Goal: Information Seeking & Learning: Learn about a topic

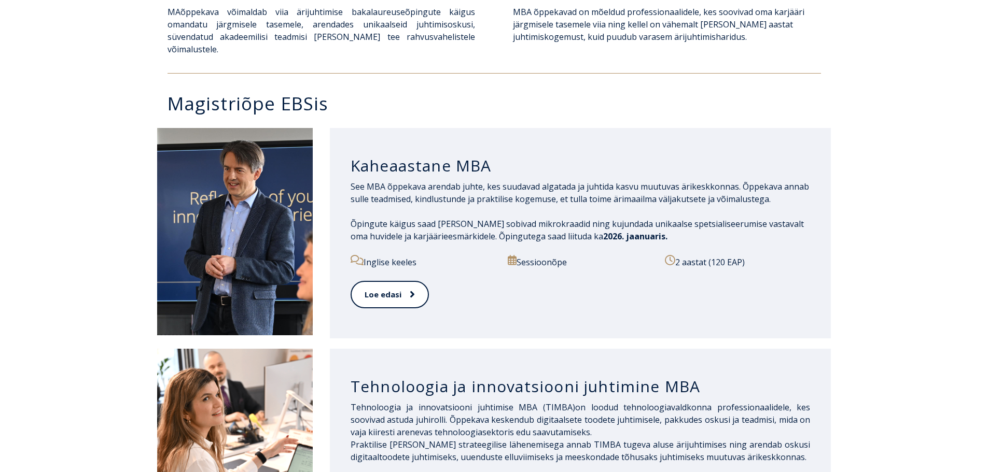
scroll to position [415, 0]
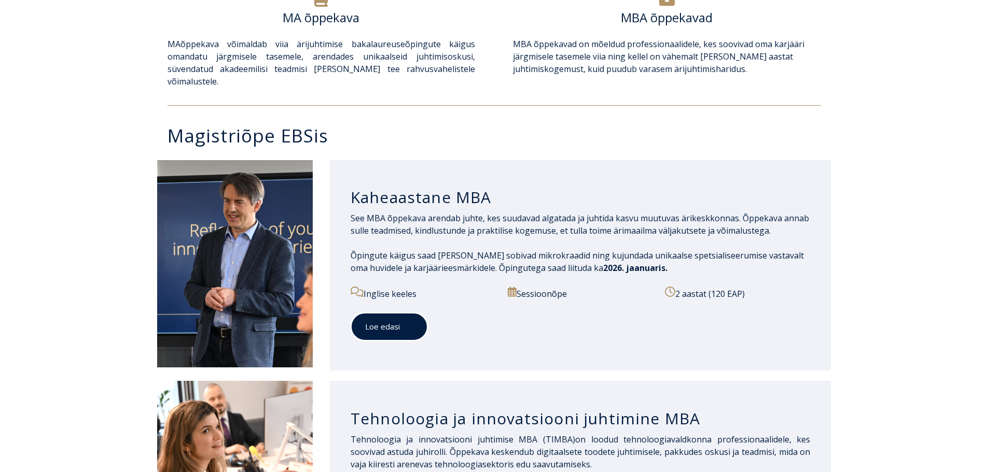
click at [398, 313] on link "Loe edasi" at bounding box center [389, 327] width 77 height 29
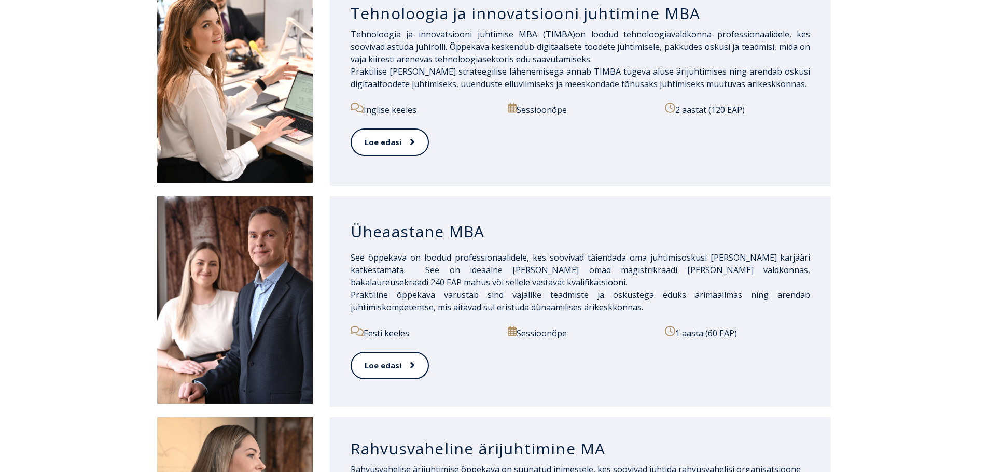
scroll to position [830, 0]
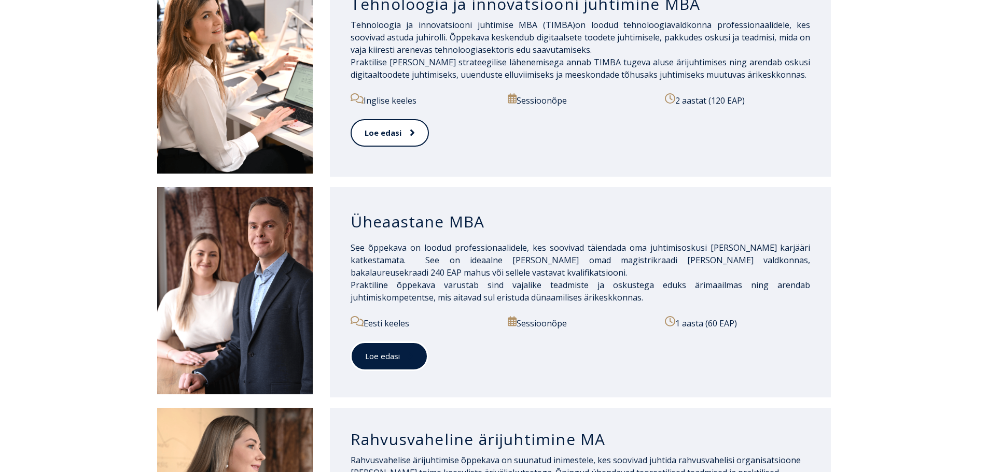
click at [394, 353] on link "Loe edasi" at bounding box center [389, 356] width 77 height 29
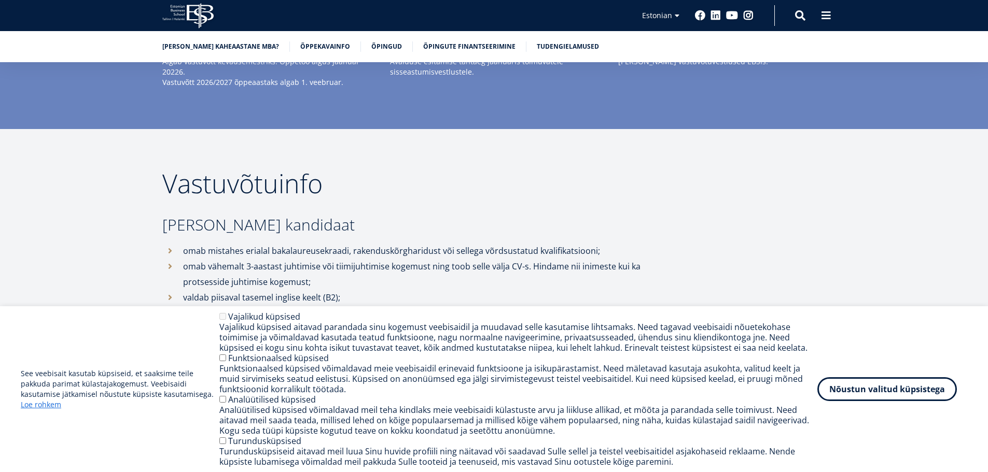
scroll to position [2437, 0]
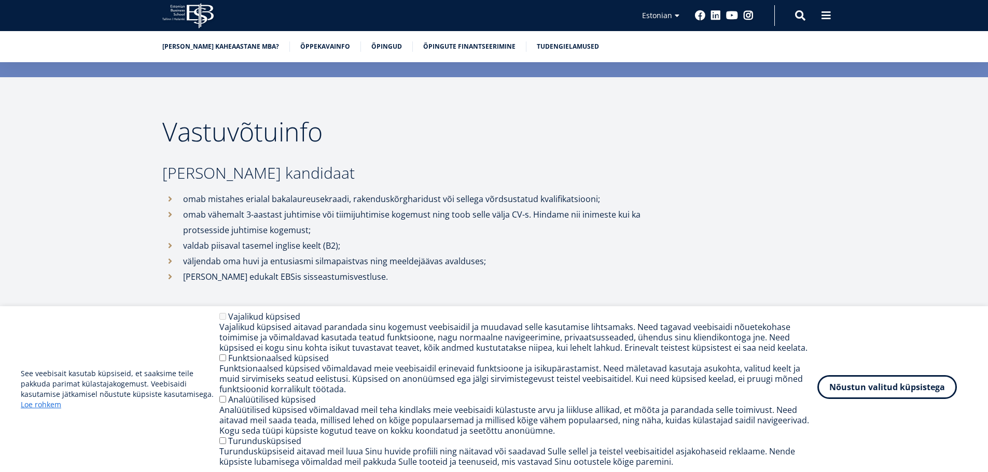
click at [865, 394] on button "Nõustun valitud küpsistega" at bounding box center [886, 387] width 139 height 24
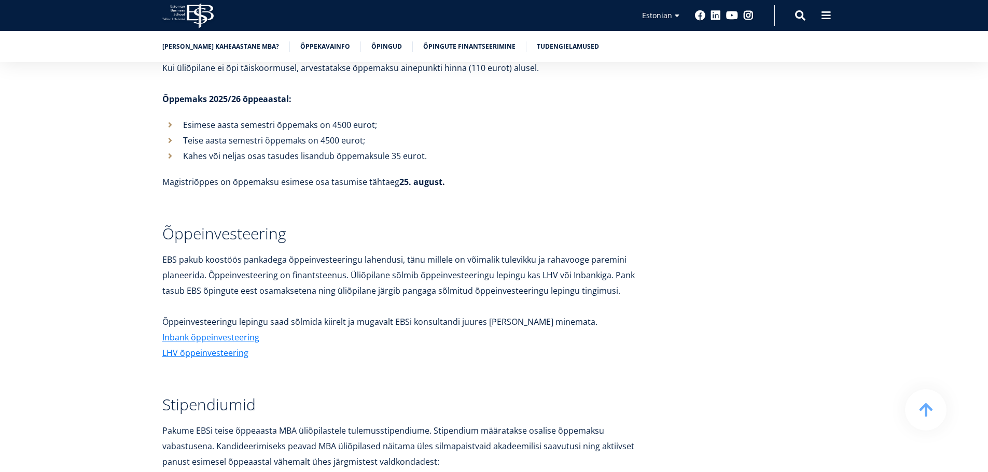
scroll to position [3681, 0]
